Goal: Task Accomplishment & Management: Manage account settings

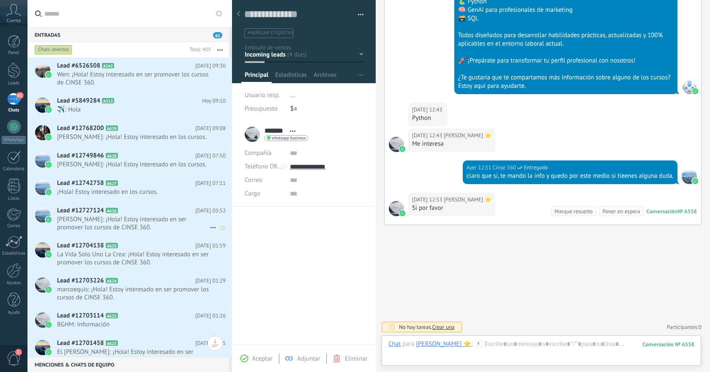
click at [135, 115] on div "Lead #5849284 A312 [DATE] 09:10 ️️✈️: Hola" at bounding box center [144, 106] width 175 height 27
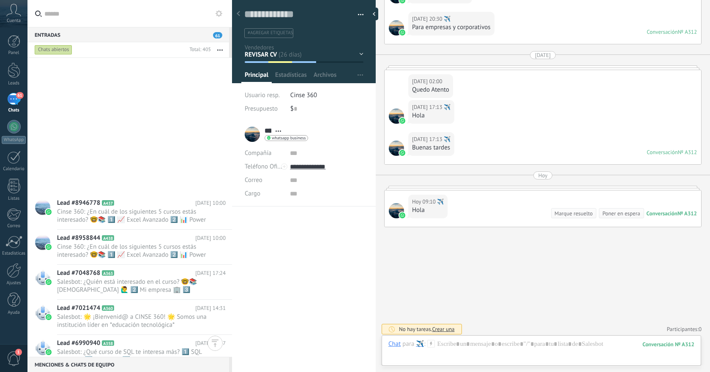
scroll to position [6889, 0]
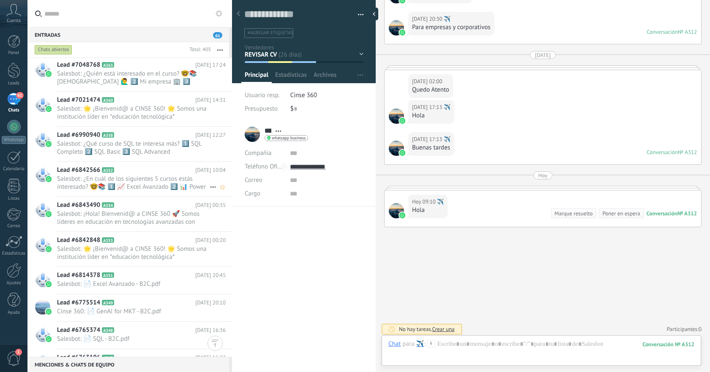
click at [137, 179] on span "Salesbot: ¿En cuál de los siguientes 5 cursos estás interesado? 🤓📚 1️⃣ 📈 Excel …" at bounding box center [133, 183] width 153 height 16
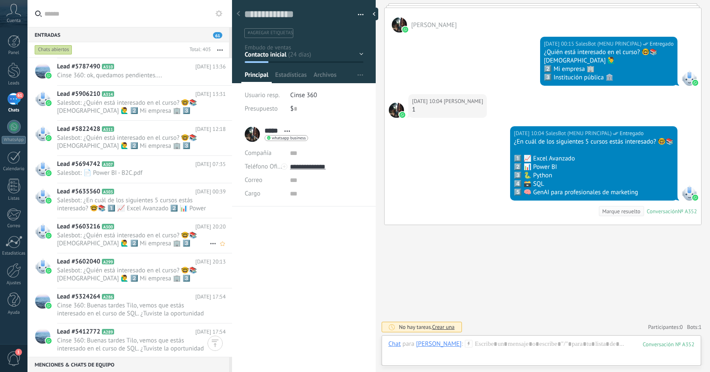
scroll to position [8248, 0]
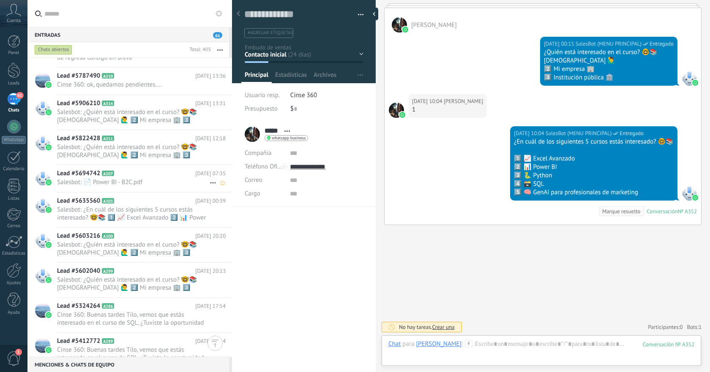
click at [142, 175] on h2 "Lead #5694742 A307" at bounding box center [126, 173] width 138 height 8
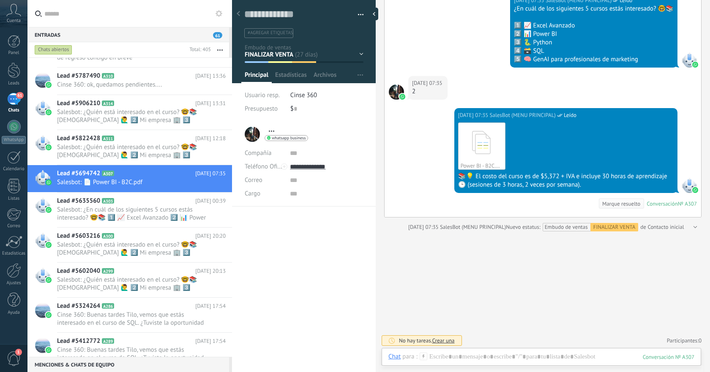
scroll to position [274, 0]
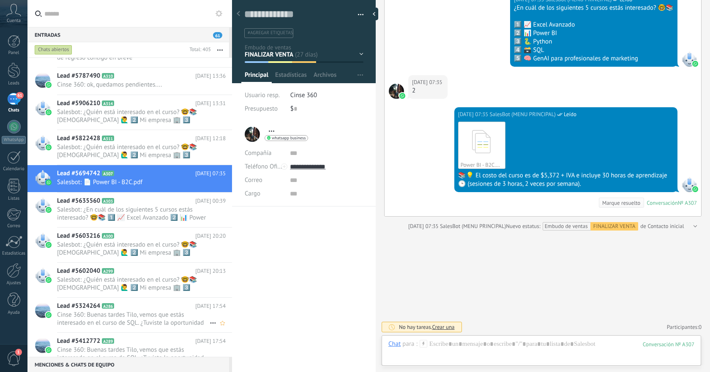
click at [154, 318] on span "Cinse 360: Buenas tardes Tilo, vemos que estás interesado en el curso de SQL. ¿…" at bounding box center [133, 319] width 153 height 16
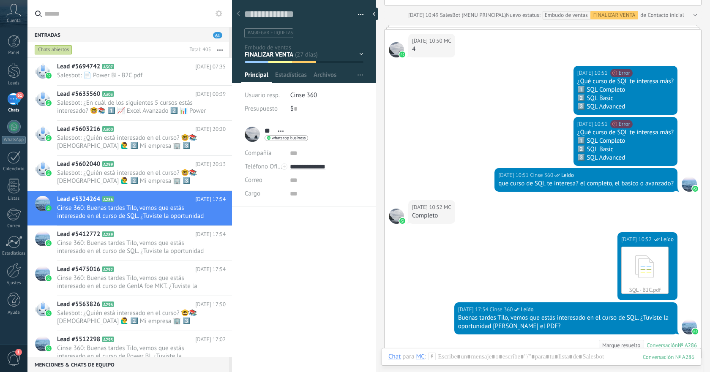
scroll to position [939, 0]
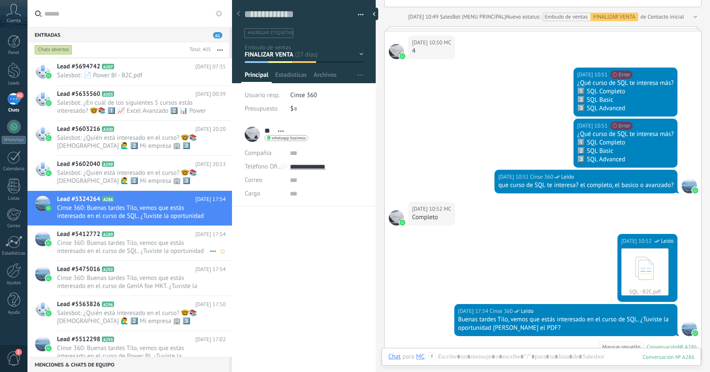
click at [186, 249] on span "Cinse 360: Buenas tardes Tilo, vemos que estás interesado en el curso de SQL. ¿…" at bounding box center [133, 247] width 153 height 16
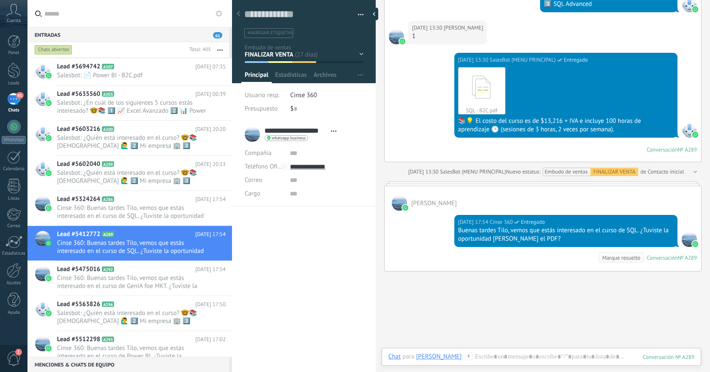
scroll to position [624, 0]
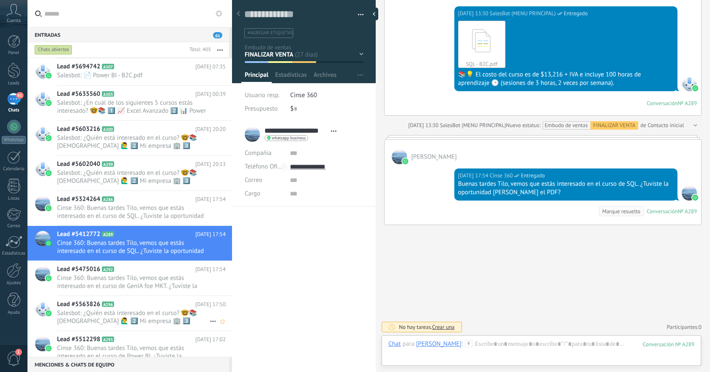
click at [174, 314] on span "Salesbot: ¿Quién está interesado en el curso? 🤓📚 [DEMOGRAPHIC_DATA] 🙋‍♂️ 2️⃣ Mi…" at bounding box center [133, 317] width 153 height 16
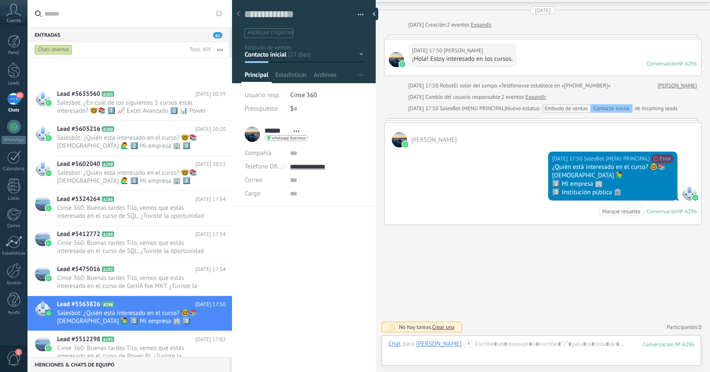
scroll to position [8562, 0]
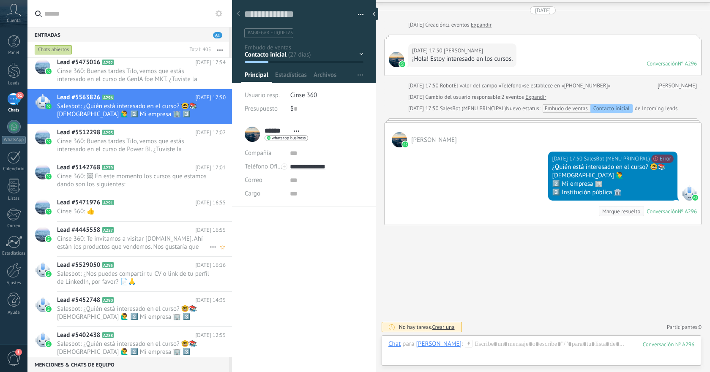
click at [131, 234] on h2 "Lead #4445558 A257" at bounding box center [126, 230] width 138 height 8
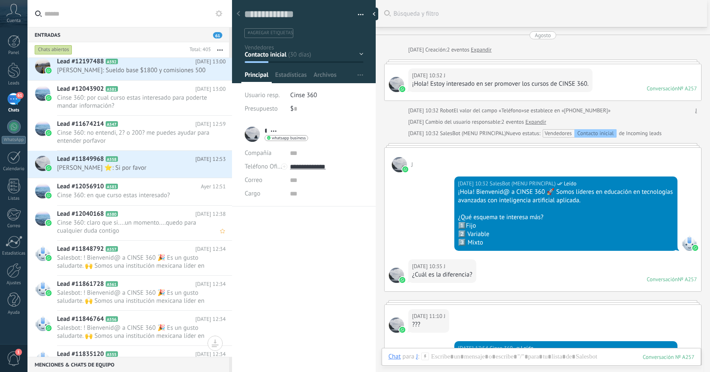
scroll to position [1262, 0]
click at [167, 220] on span "Cinse 360: claro que si....un momento....quedo para cualquier duda contigo" at bounding box center [133, 226] width 153 height 16
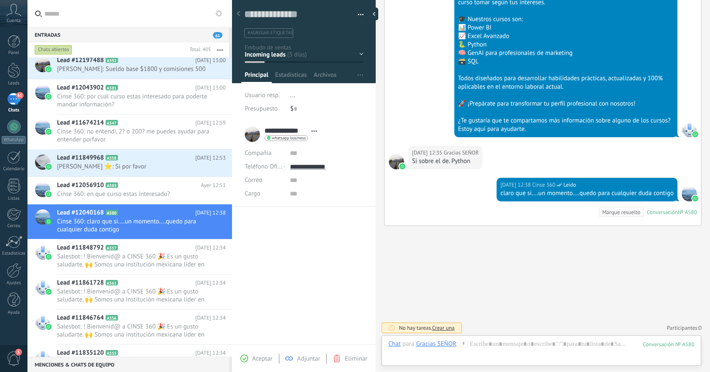
scroll to position [546, 0]
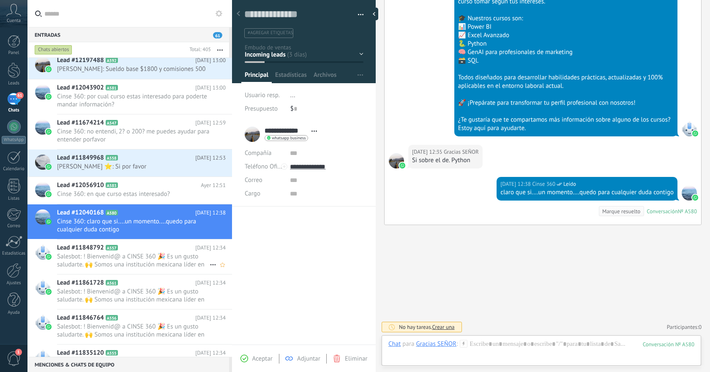
click at [149, 270] on div "Lead #11848792 A557 [DATE] 12:34 Salesbot: ! Bienvenid@ a CINSE 360 🎉 Es un gus…" at bounding box center [144, 257] width 175 height 35
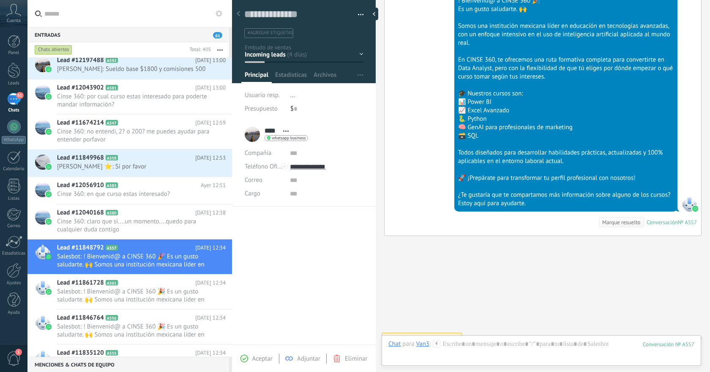
scroll to position [332, 0]
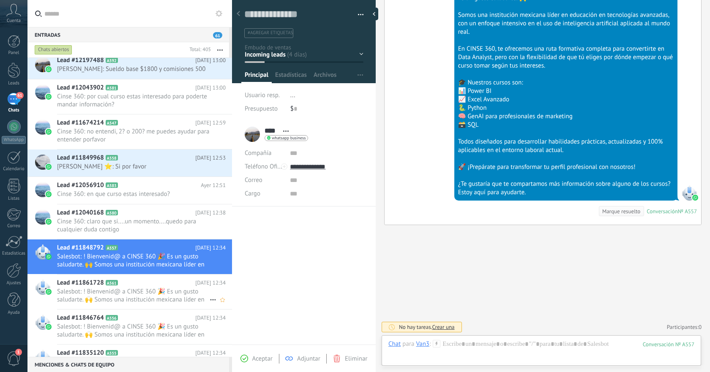
click at [168, 295] on span "Salesbot: ! Bienvenid@ a CINSE 360 🎉 Es un gusto saludarte. 🙌 Somos una institu…" at bounding box center [133, 296] width 153 height 16
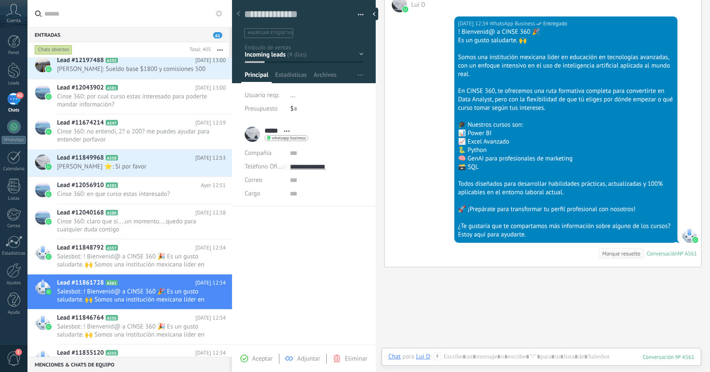
scroll to position [332, 0]
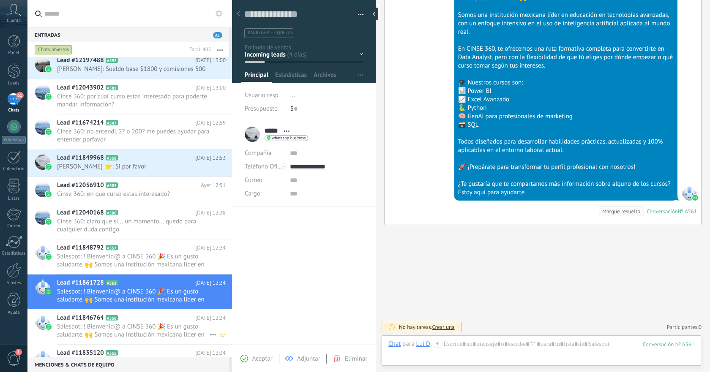
click at [183, 323] on span "Salesbot: ! Bienvenid@ a CINSE 360 🎉 Es un gusto saludarte. 🙌 Somos una institu…" at bounding box center [133, 331] width 153 height 16
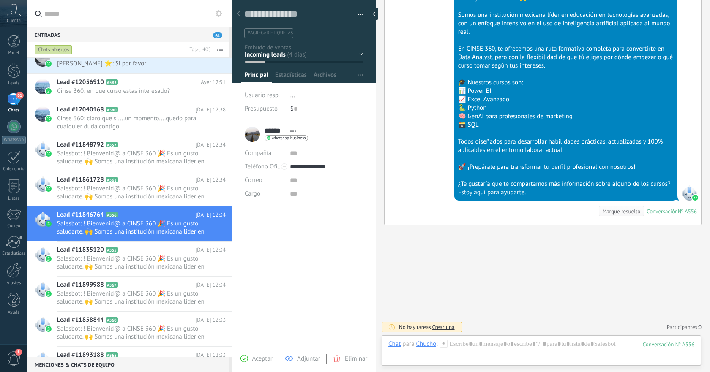
scroll to position [1426, 0]
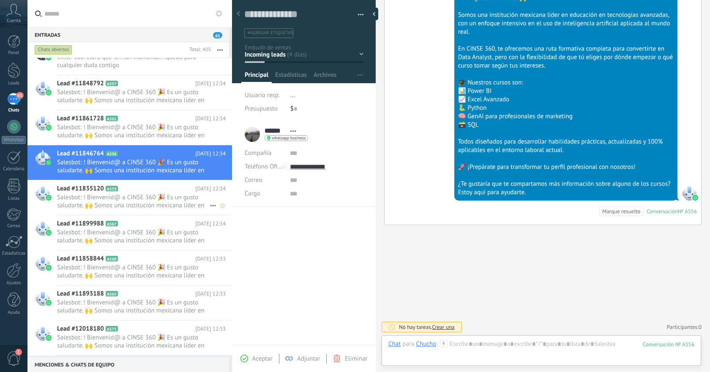
click at [158, 202] on span "Salesbot: ! Bienvenid@ a CINSE 360 🎉 Es un gusto saludarte. 🙌 Somos una institu…" at bounding box center [133, 202] width 153 height 16
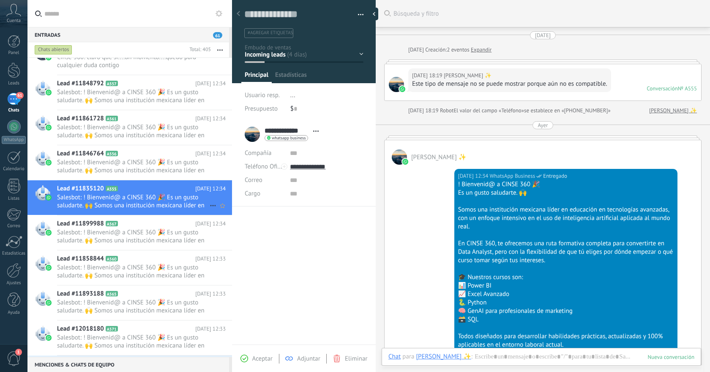
scroll to position [91, 0]
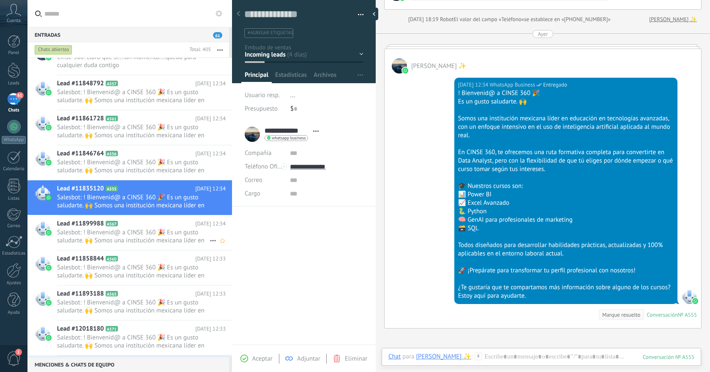
click at [156, 230] on span "Salesbot: ! Bienvenid@ a CINSE 360 🎉 Es un gusto saludarte. 🙌 Somos una institu…" at bounding box center [133, 237] width 153 height 16
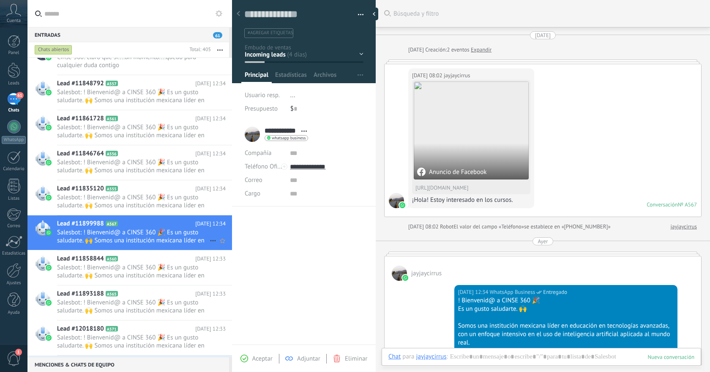
scroll to position [208, 0]
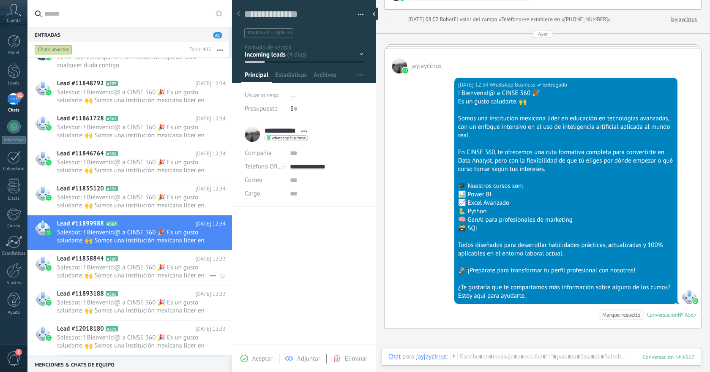
click at [155, 267] on span "Salesbot: ! Bienvenid@ a CINSE 360 🎉 Es un gusto saludarte. 🙌 Somos una institu…" at bounding box center [133, 272] width 153 height 16
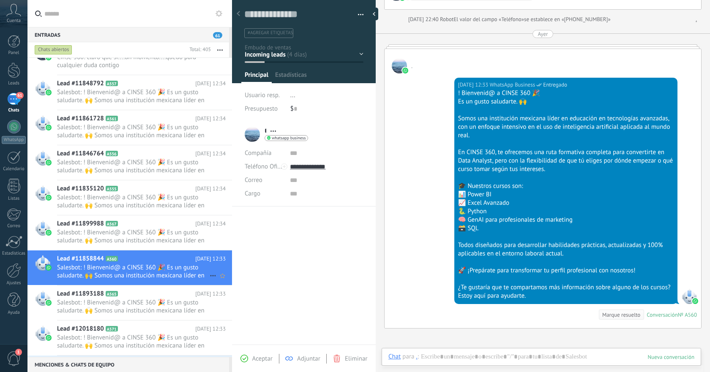
scroll to position [13, 0]
click at [154, 293] on h2 "Lead #11893188 A565" at bounding box center [126, 294] width 138 height 8
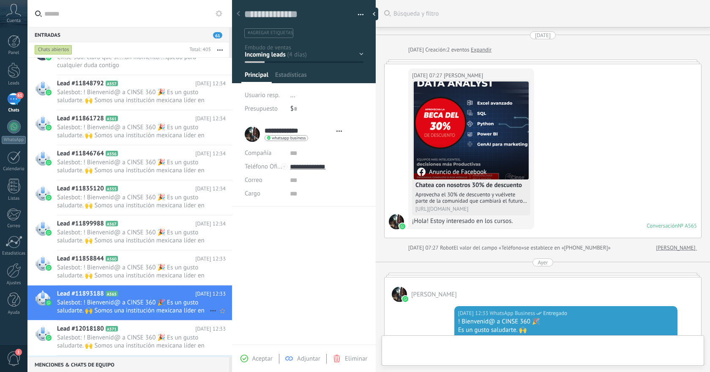
type textarea "**********"
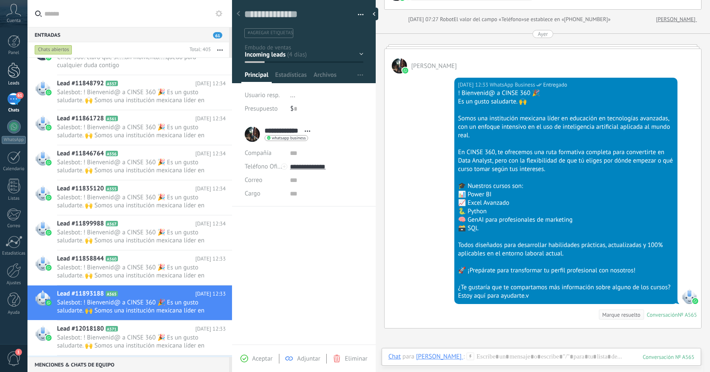
click at [11, 82] on div "Leads" at bounding box center [14, 83] width 25 height 5
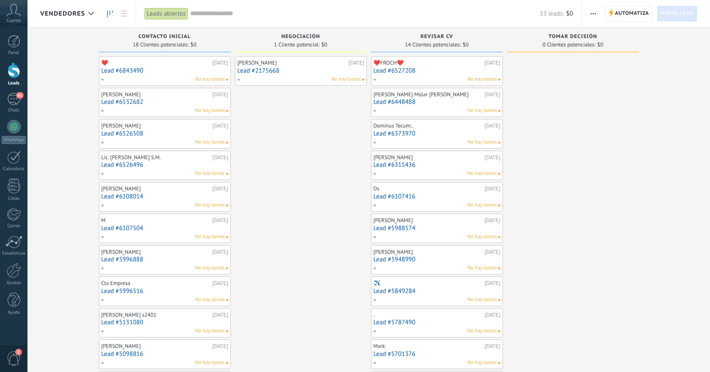
click at [110, 12] on icon at bounding box center [110, 14] width 6 height 7
click at [90, 16] on div at bounding box center [91, 13] width 14 height 16
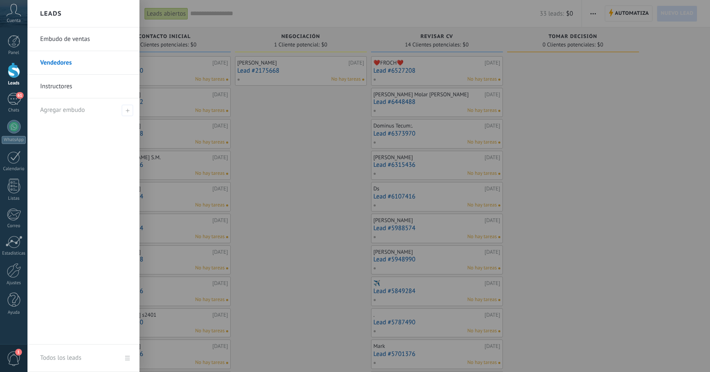
click at [77, 43] on link "Embudo de ventas" at bounding box center [85, 39] width 91 height 24
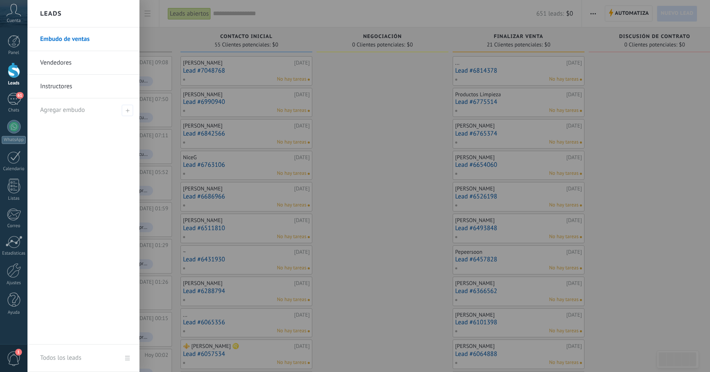
click at [11, 75] on div at bounding box center [14, 71] width 13 height 16
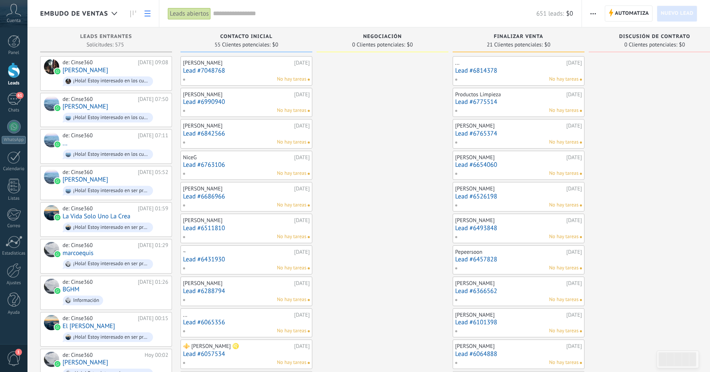
click at [150, 14] on link at bounding box center [147, 13] width 14 height 16
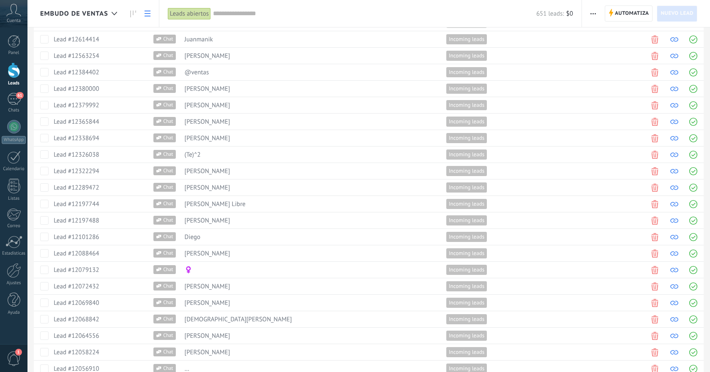
scroll to position [531, 0]
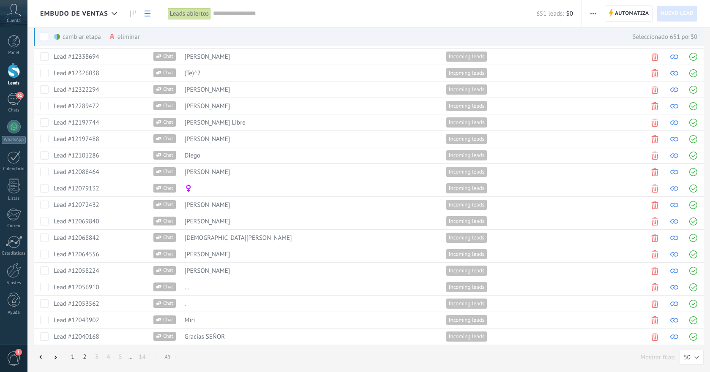
click at [84, 355] on link "2" at bounding box center [85, 357] width 12 height 16
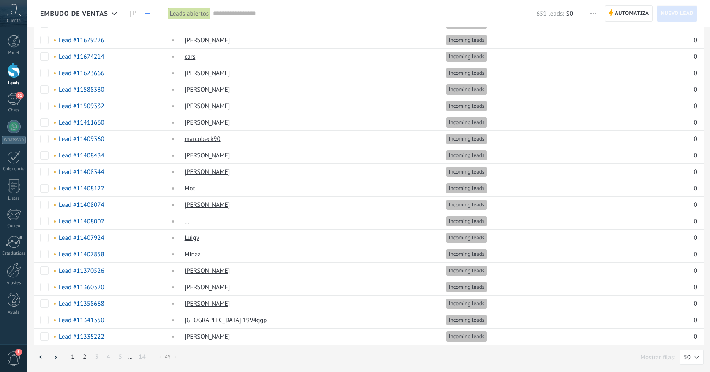
click at [73, 355] on link "1" at bounding box center [73, 357] width 12 height 16
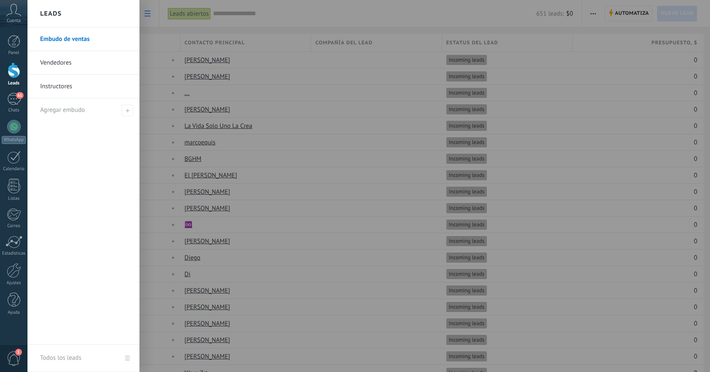
click at [15, 68] on div at bounding box center [14, 71] width 13 height 16
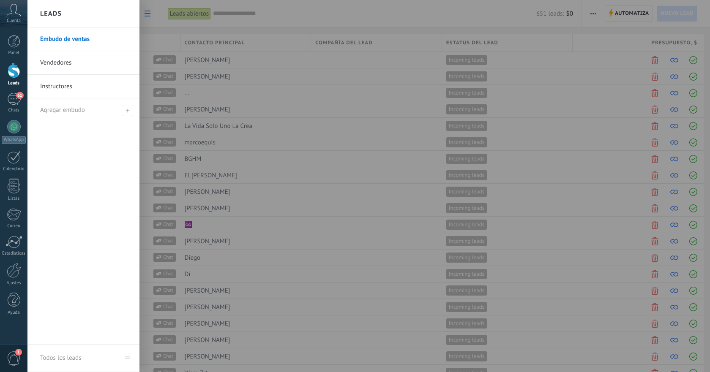
click at [11, 73] on div at bounding box center [14, 71] width 13 height 16
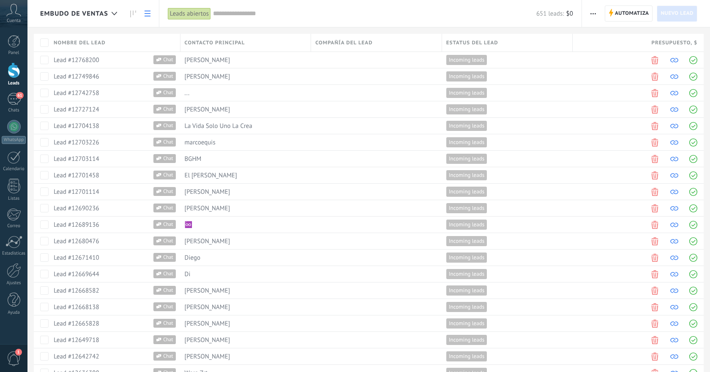
click at [702, 11] on div "Automatiza Nueva difusión Editar embudo [PERSON_NAME] de la lista Exportar Busc…" at bounding box center [646, 13] width 128 height 27
click at [593, 11] on span "button" at bounding box center [592, 13] width 5 height 16
click at [612, 103] on span "Exportar" at bounding box center [609, 104] width 23 height 17
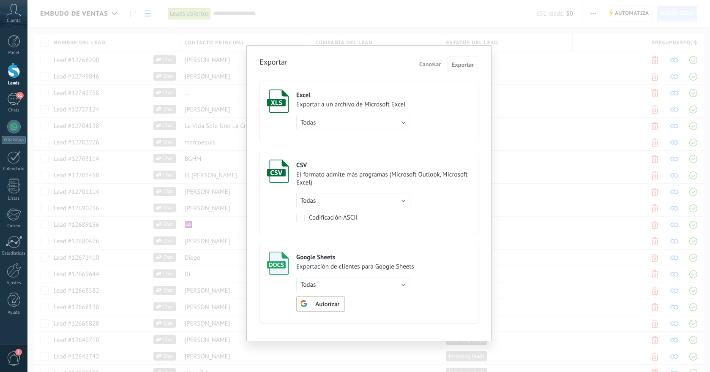
click at [368, 102] on div "Exportar a un archivo de Microsoft Excel" at bounding box center [353, 105] width 114 height 8
click at [457, 68] on span "Exportar" at bounding box center [463, 65] width 22 height 6
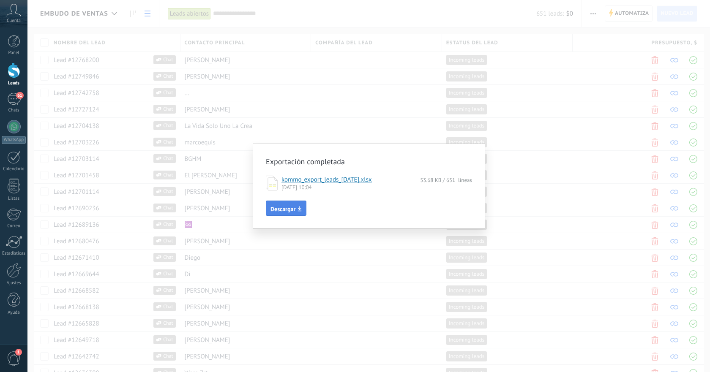
click at [299, 210] on icon "button" at bounding box center [300, 208] width 4 height 5
click at [411, 116] on div "Exportación completada kommo_export_leads_[DATE].xlsx 53.68 KB / 651 líneas [DA…" at bounding box center [368, 186] width 683 height 372
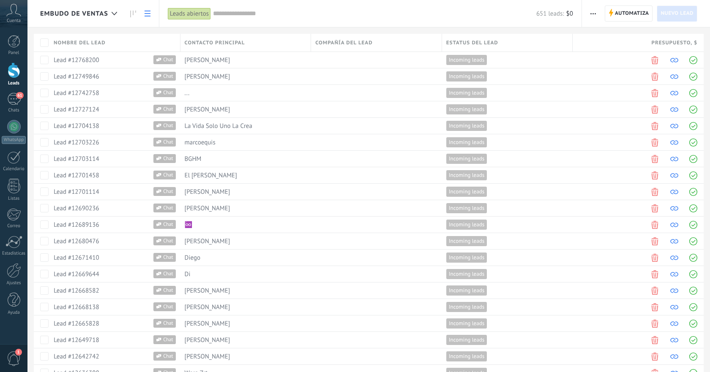
click at [591, 12] on span "button" at bounding box center [592, 13] width 5 height 16
click at [622, 101] on div "Exportar" at bounding box center [617, 104] width 71 height 17
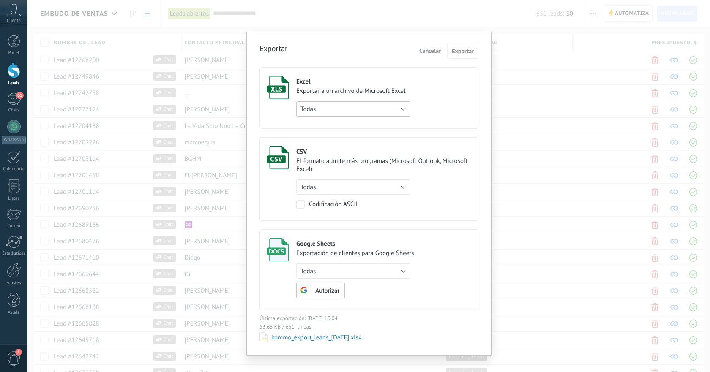
click at [404, 108] on button "Todas" at bounding box center [353, 108] width 114 height 15
click at [404, 108] on span "Todas" at bounding box center [349, 109] width 116 height 8
click at [431, 53] on span "Cancelar" at bounding box center [430, 51] width 22 height 8
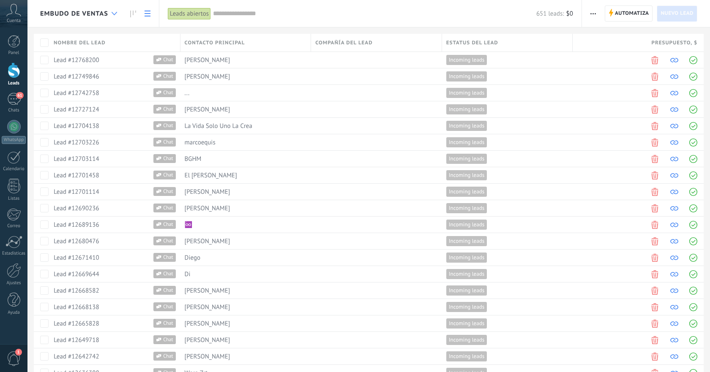
click at [116, 12] on use at bounding box center [114, 13] width 5 height 3
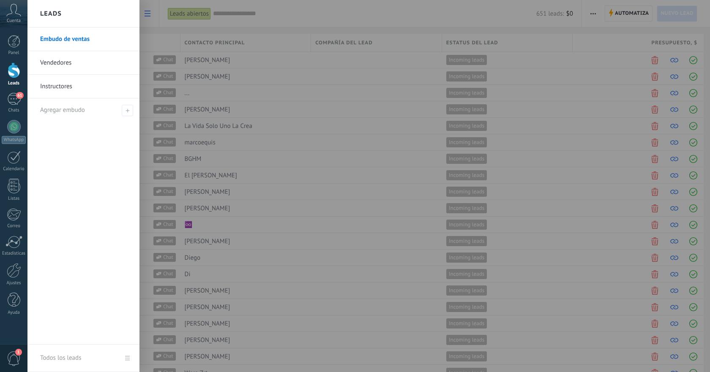
click at [93, 61] on link "Vendedores" at bounding box center [85, 63] width 91 height 24
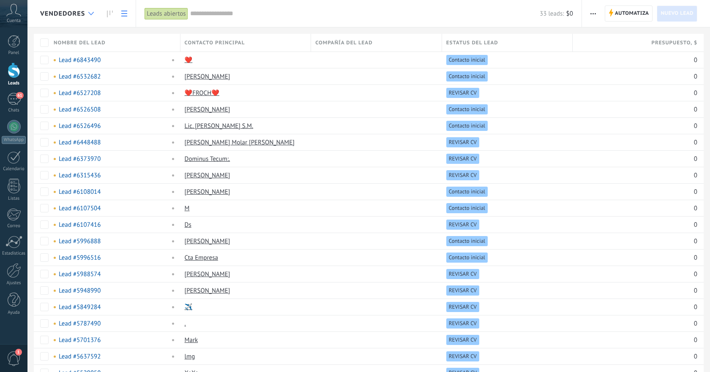
click at [88, 11] on div at bounding box center [91, 13] width 14 height 16
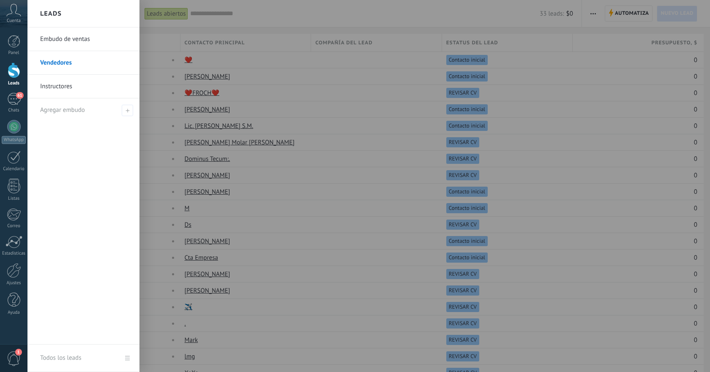
click at [88, 11] on div "Leads" at bounding box center [83, 13] width 112 height 27
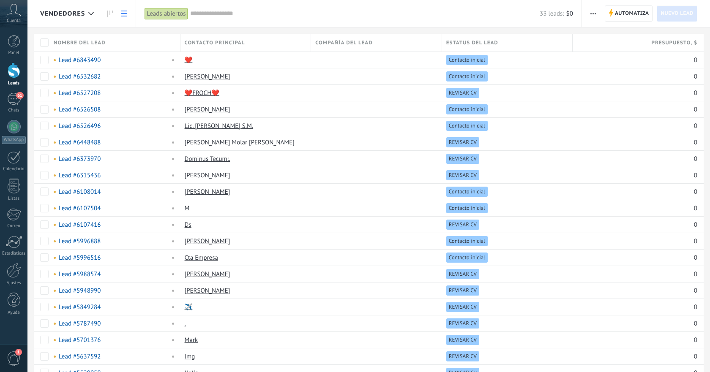
click at [594, 11] on span "button" at bounding box center [592, 13] width 5 height 16
click at [612, 104] on span "Exportar" at bounding box center [609, 104] width 23 height 17
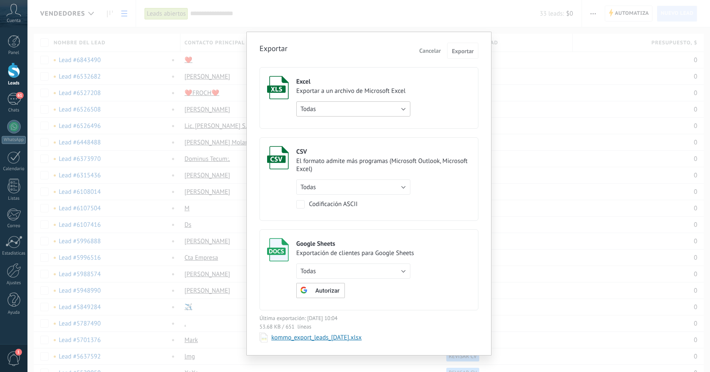
click at [363, 109] on button "Todas" at bounding box center [353, 108] width 114 height 15
click at [363, 109] on span "Todas" at bounding box center [349, 109] width 116 height 8
click at [434, 93] on label "Excel Exportar a un archivo de Microsoft Excel Todas de filtro activo solo la p…" at bounding box center [368, 98] width 219 height 62
click at [452, 58] on div "Exportar Cancelar Exportar Excel Exportar a un archivo de Microsoft Excel Todas…" at bounding box center [368, 193] width 219 height 300
click at [468, 54] on span "Exportar" at bounding box center [463, 51] width 22 height 6
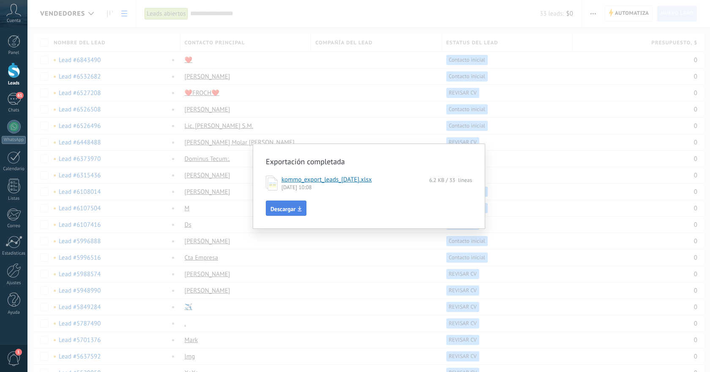
click at [295, 208] on span "Descargar" at bounding box center [282, 209] width 25 height 6
click at [374, 110] on div "Exportación completada kommo_export_leads_[DATE].xlsx 6.2 KB / 33 líneas [DATE]…" at bounding box center [368, 186] width 683 height 372
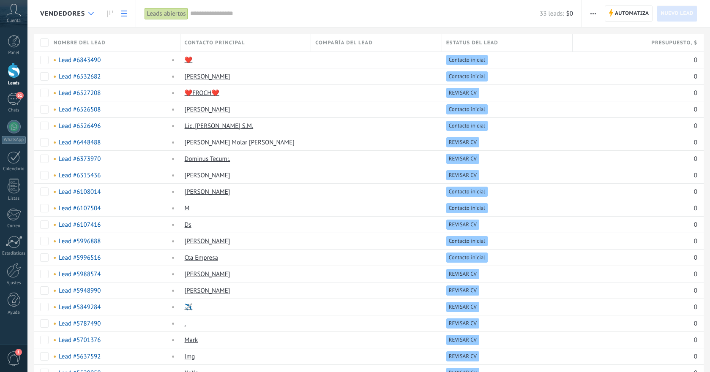
click at [87, 13] on div at bounding box center [91, 13] width 14 height 16
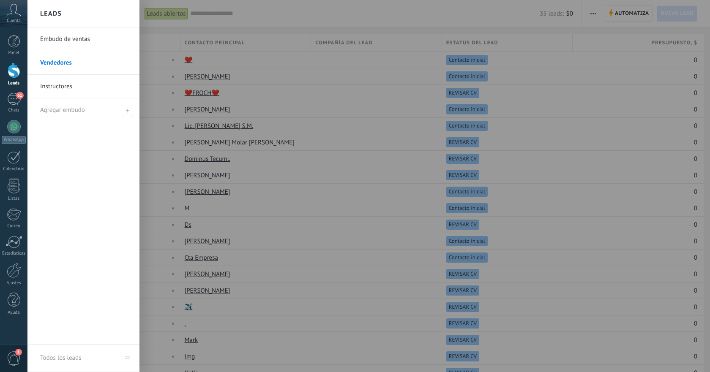
click at [87, 85] on link "Instructores" at bounding box center [85, 87] width 91 height 24
